Goal: Information Seeking & Learning: Learn about a topic

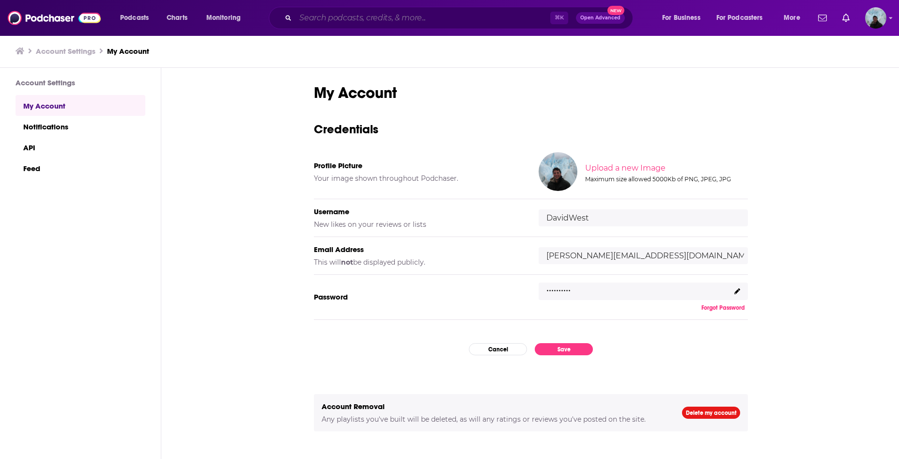
click at [389, 13] on input "Search podcasts, credits, & more..." at bounding box center [422, 17] width 255 height 15
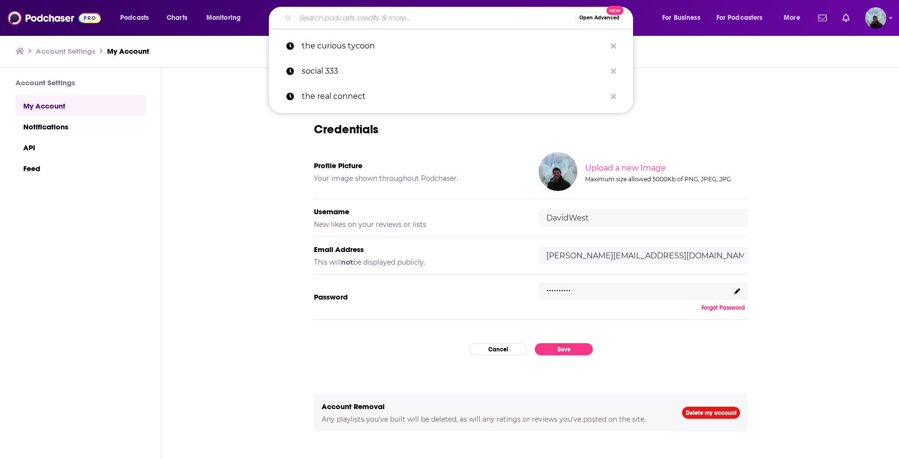
paste input "A [PERSON_NAME] LIFE WITH [PERSON_NAME]"
type input "A [PERSON_NAME] LIFE WITH [PERSON_NAME]"
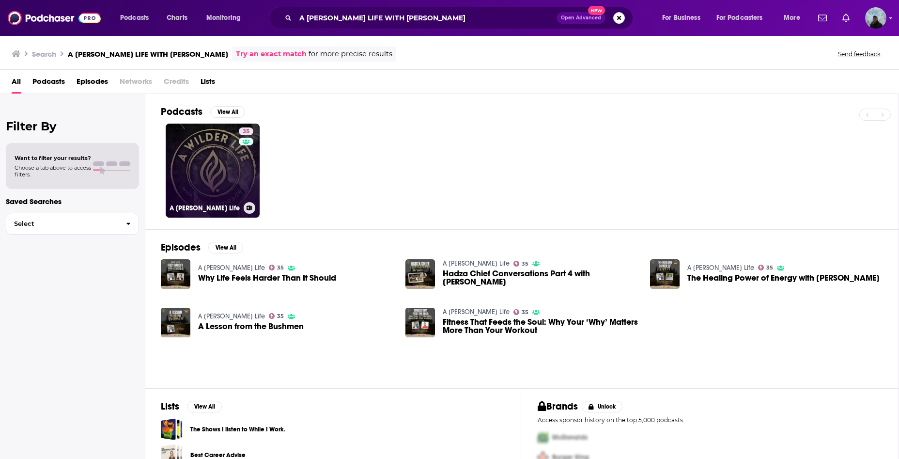
click at [231, 168] on link "35 A [PERSON_NAME] Life" at bounding box center [213, 170] width 94 height 94
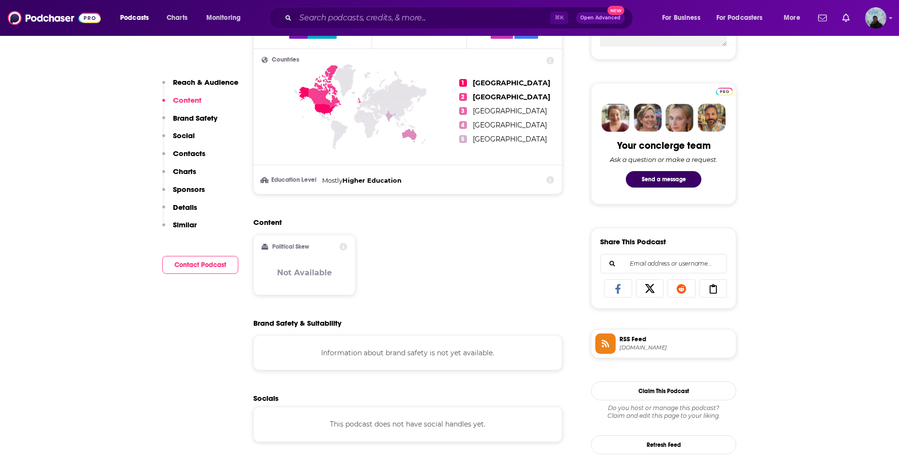
scroll to position [460, 0]
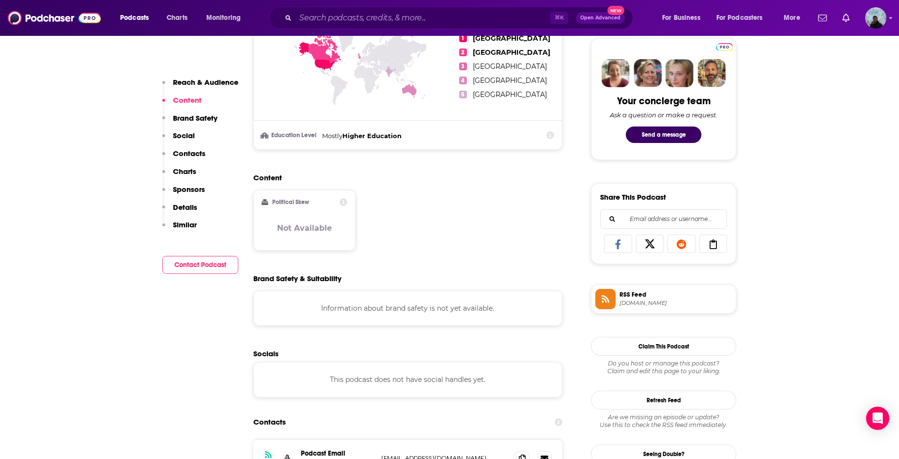
click at [178, 137] on p "Social" at bounding box center [184, 135] width 22 height 9
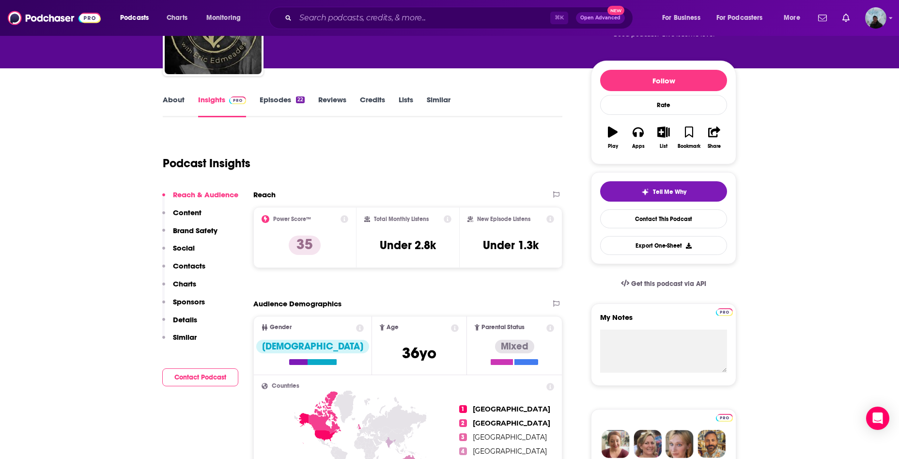
scroll to position [99, 0]
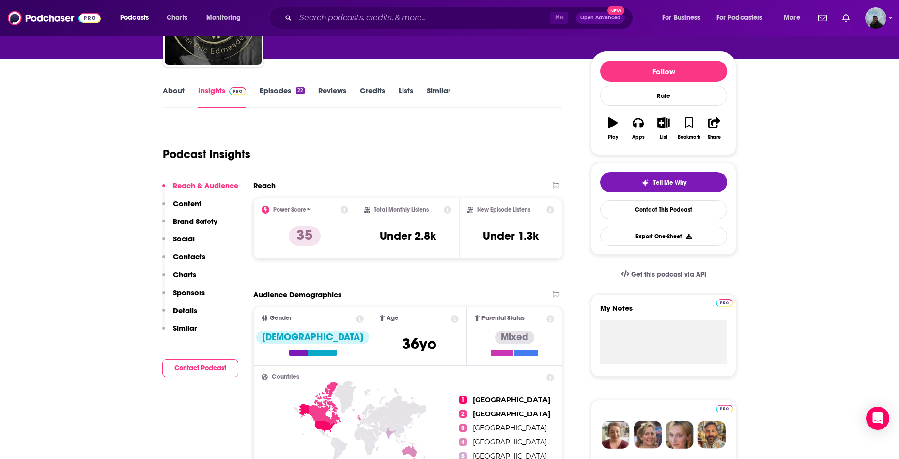
click at [192, 239] on p "Social" at bounding box center [184, 238] width 22 height 9
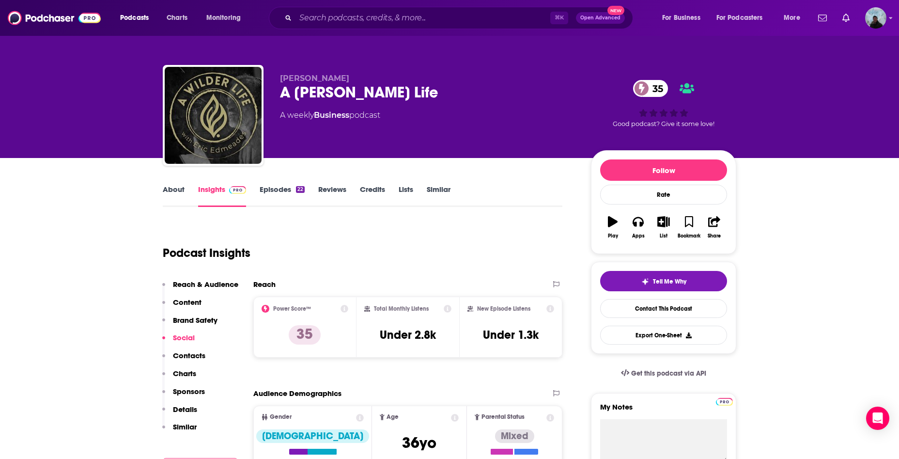
click at [190, 323] on p "Brand Safety" at bounding box center [195, 319] width 45 height 9
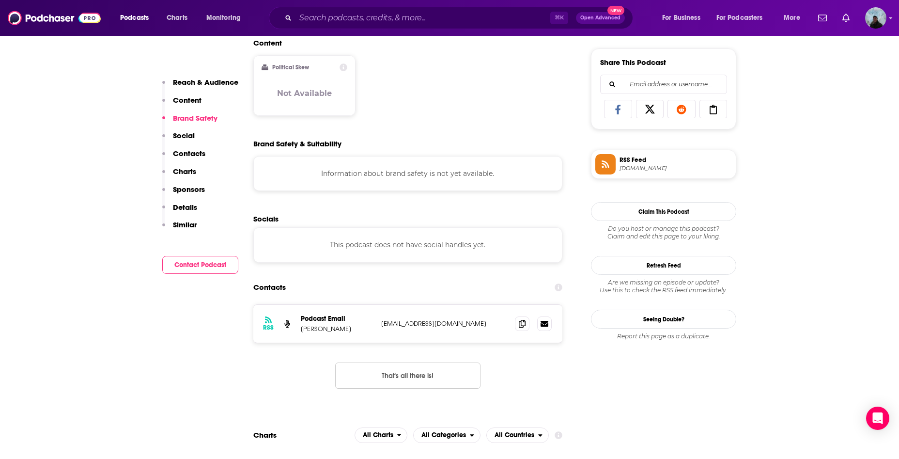
scroll to position [599, 0]
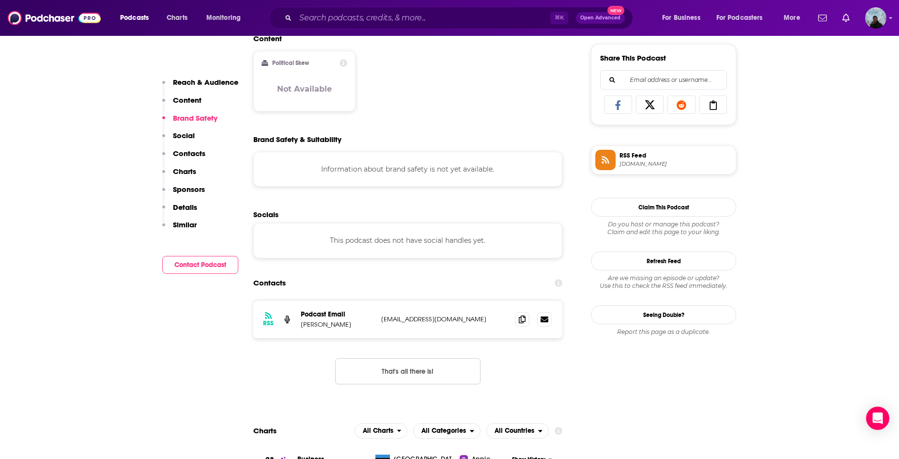
click at [196, 139] on div "Reach & Audience Content Brand Safety Social Contacts Charts Sponsors Details S…" at bounding box center [200, 157] width 76 height 160
click at [188, 133] on p "Social" at bounding box center [184, 135] width 22 height 9
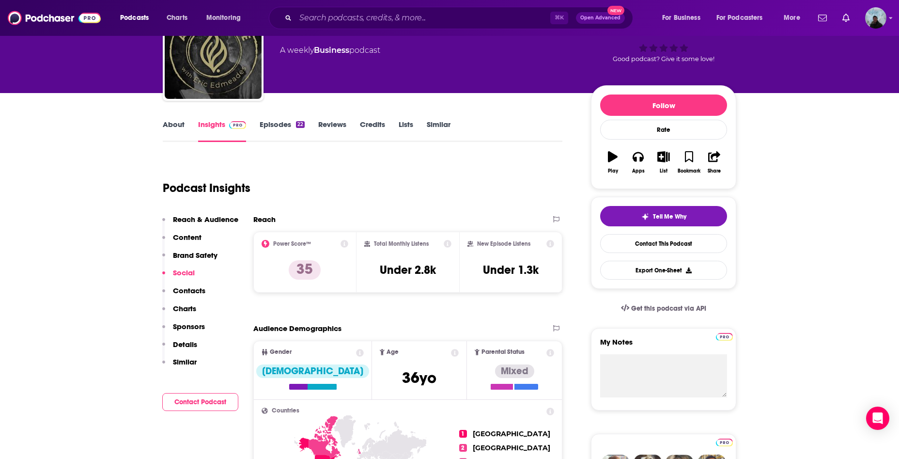
scroll to position [67, 0]
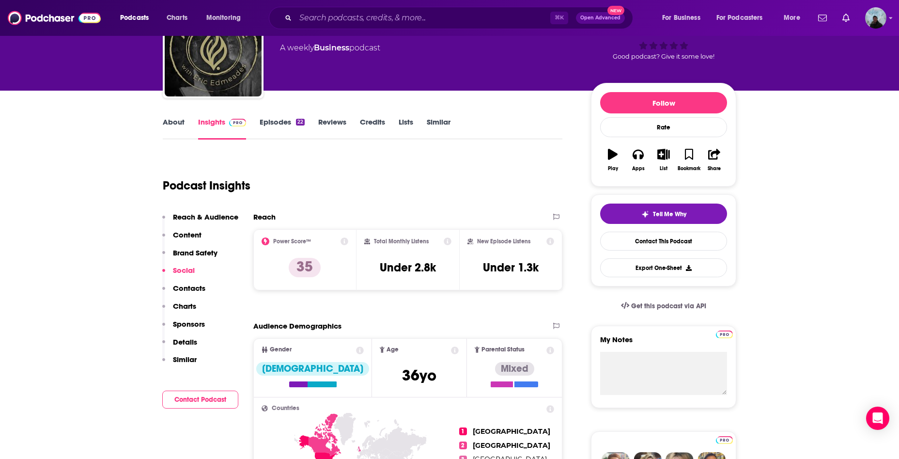
click at [188, 308] on p "Charts" at bounding box center [184, 305] width 23 height 9
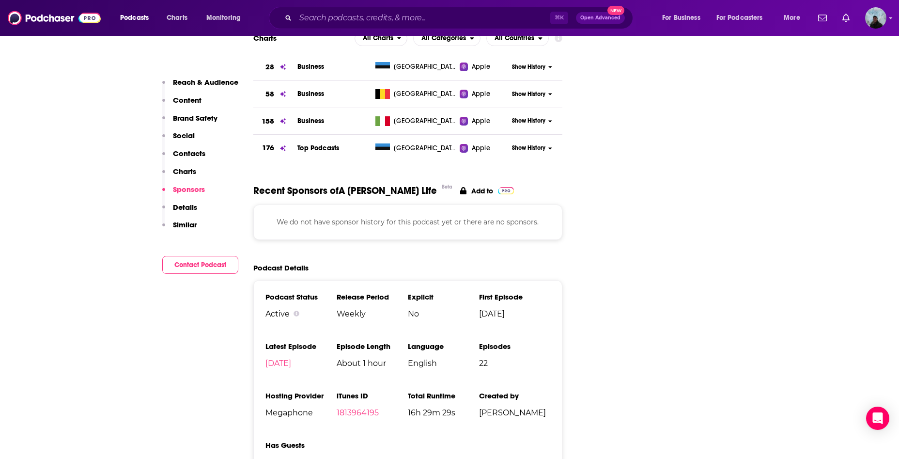
scroll to position [991, 0]
